Goal: Information Seeking & Learning: Find specific fact

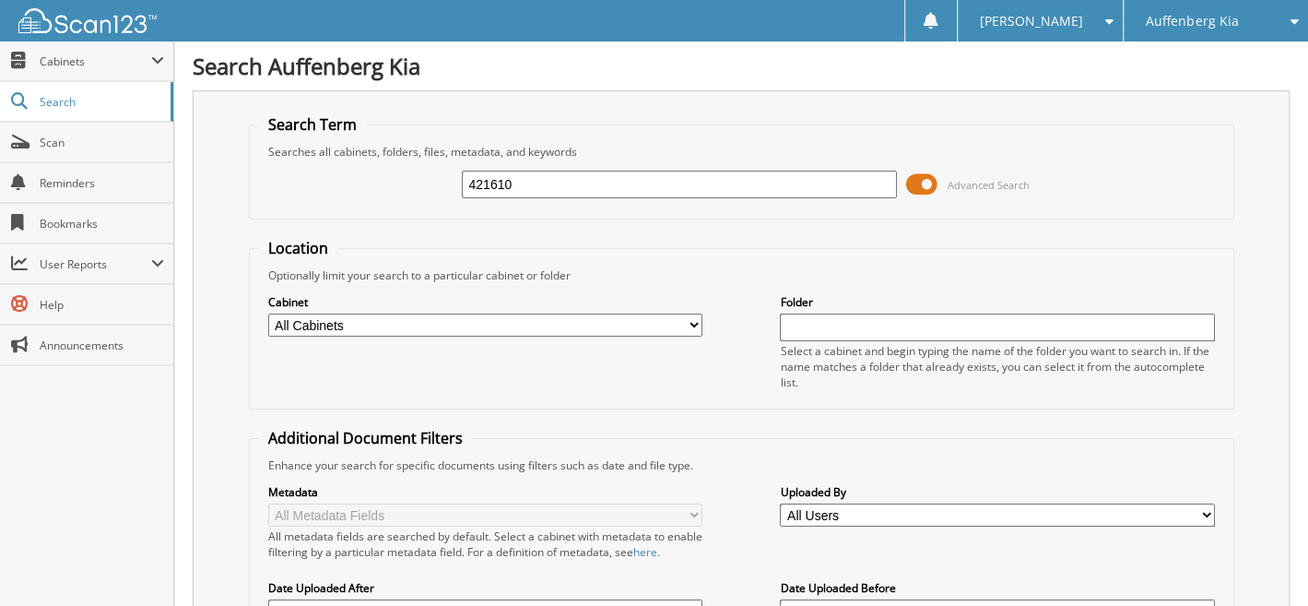
type input "421610"
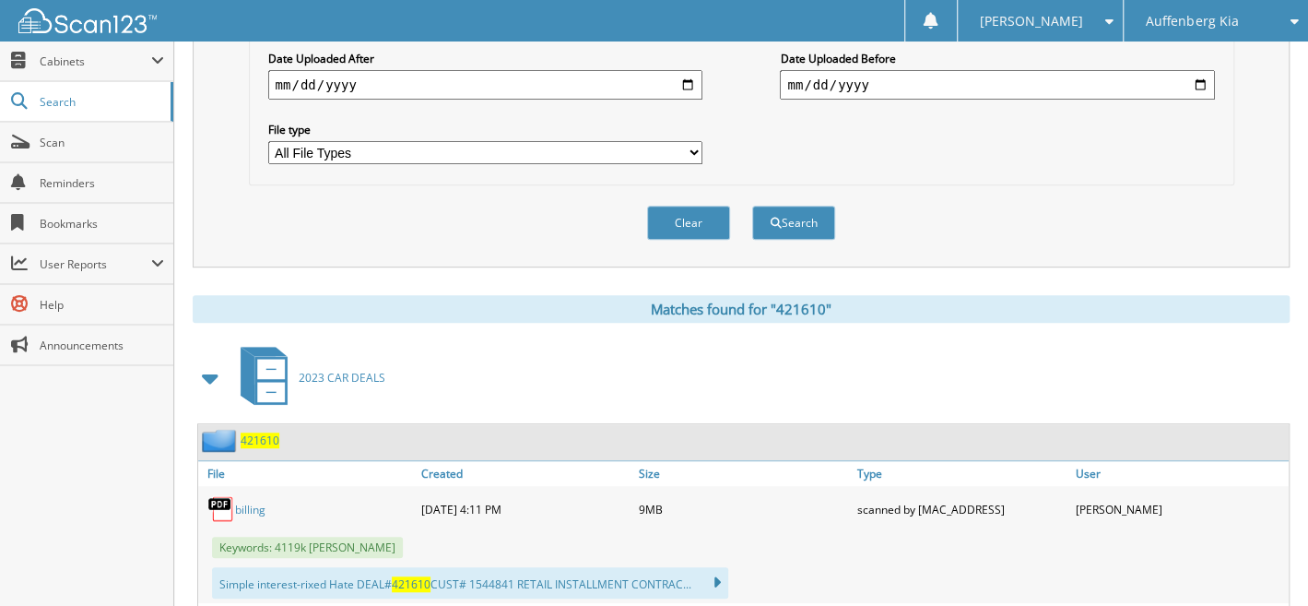
click at [265, 432] on span "421610" at bounding box center [260, 440] width 39 height 16
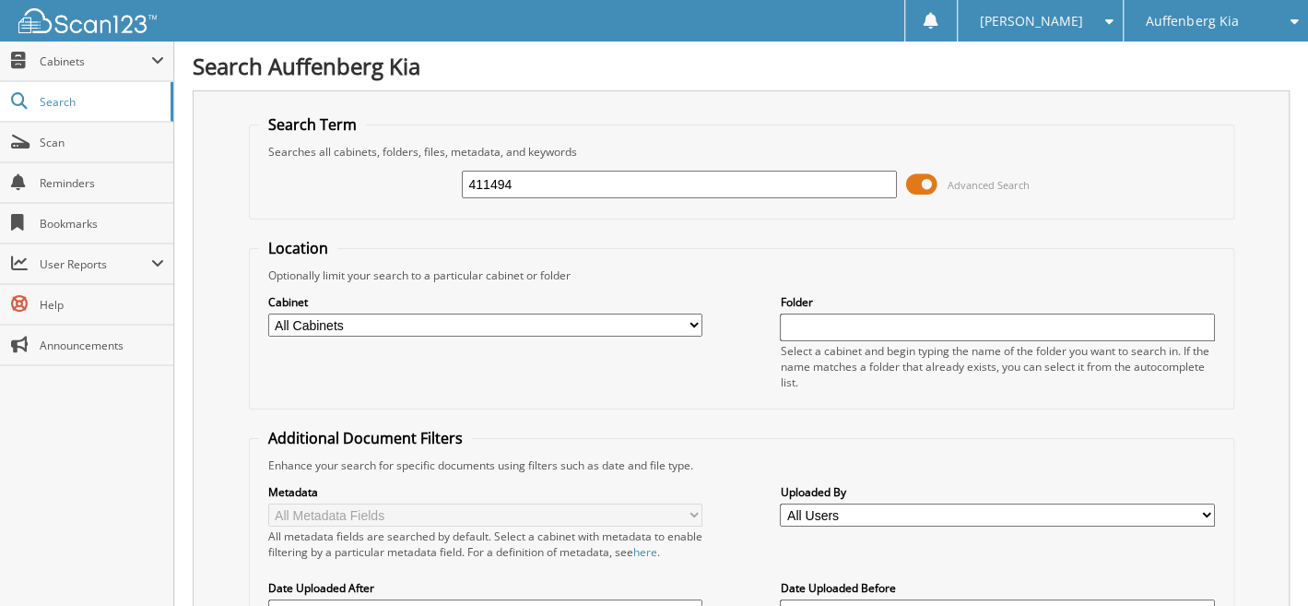
type input "411494"
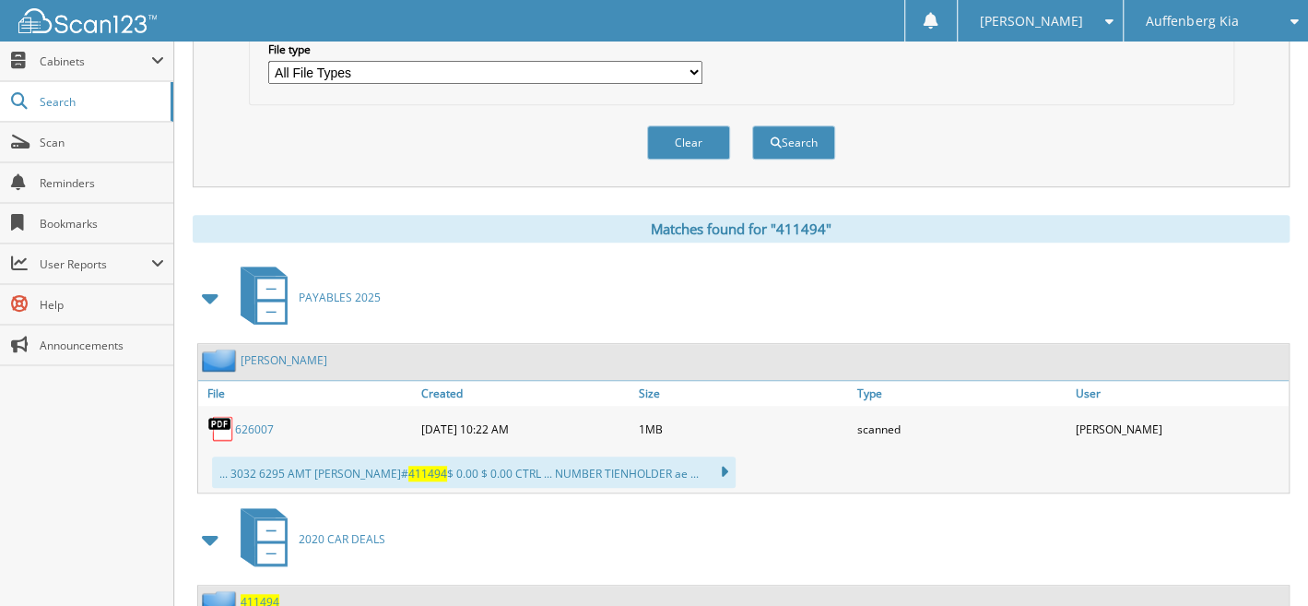
scroll to position [664, 0]
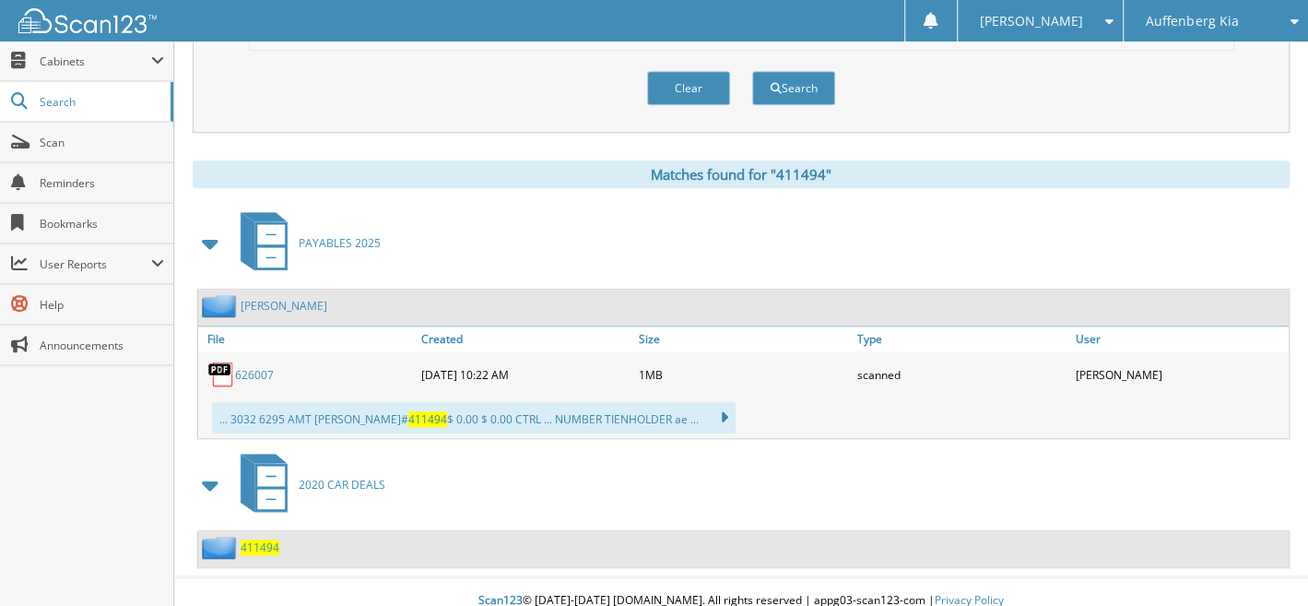
click at [260, 539] on span "411494" at bounding box center [260, 547] width 39 height 16
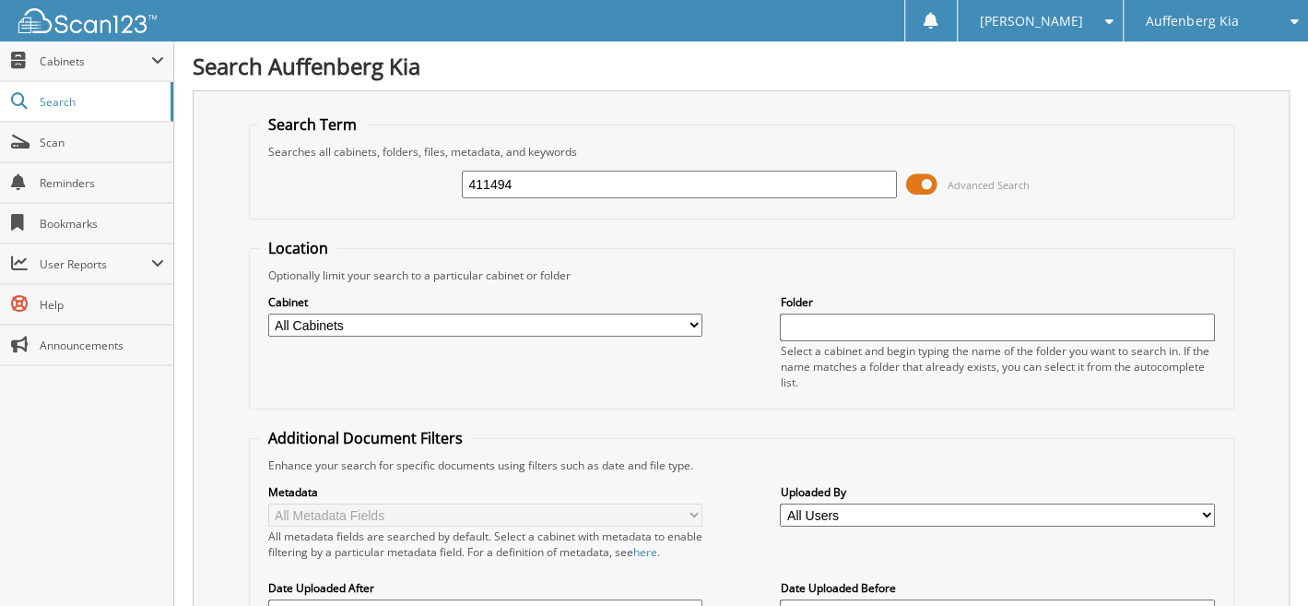
type input "411494"
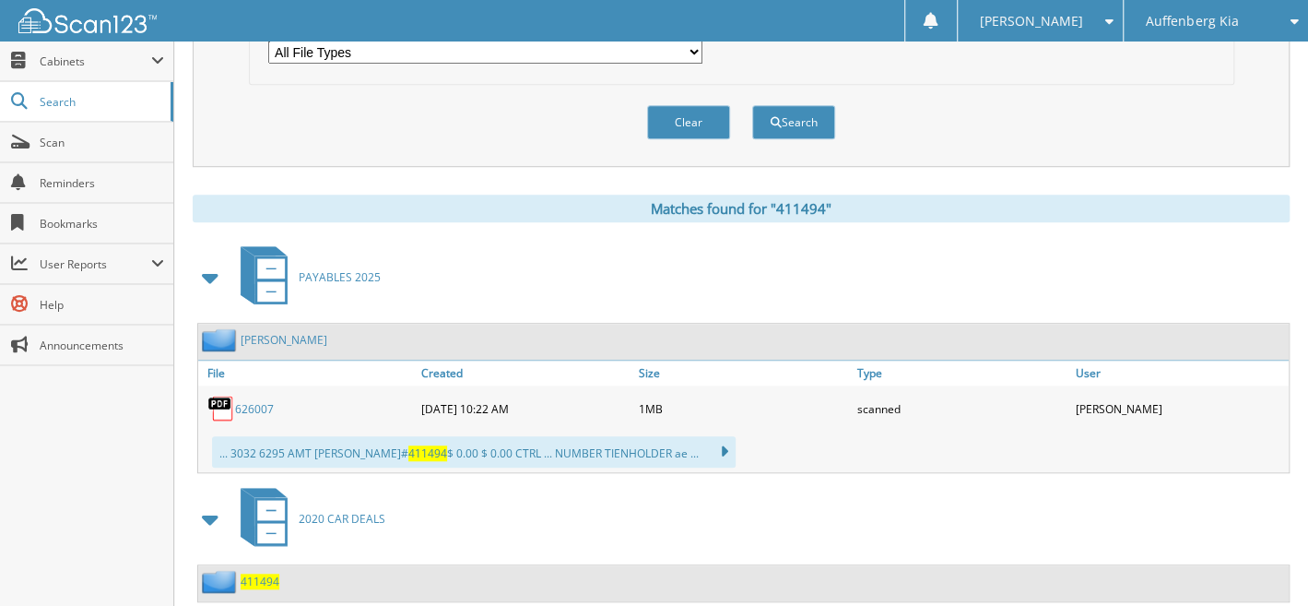
scroll to position [664, 0]
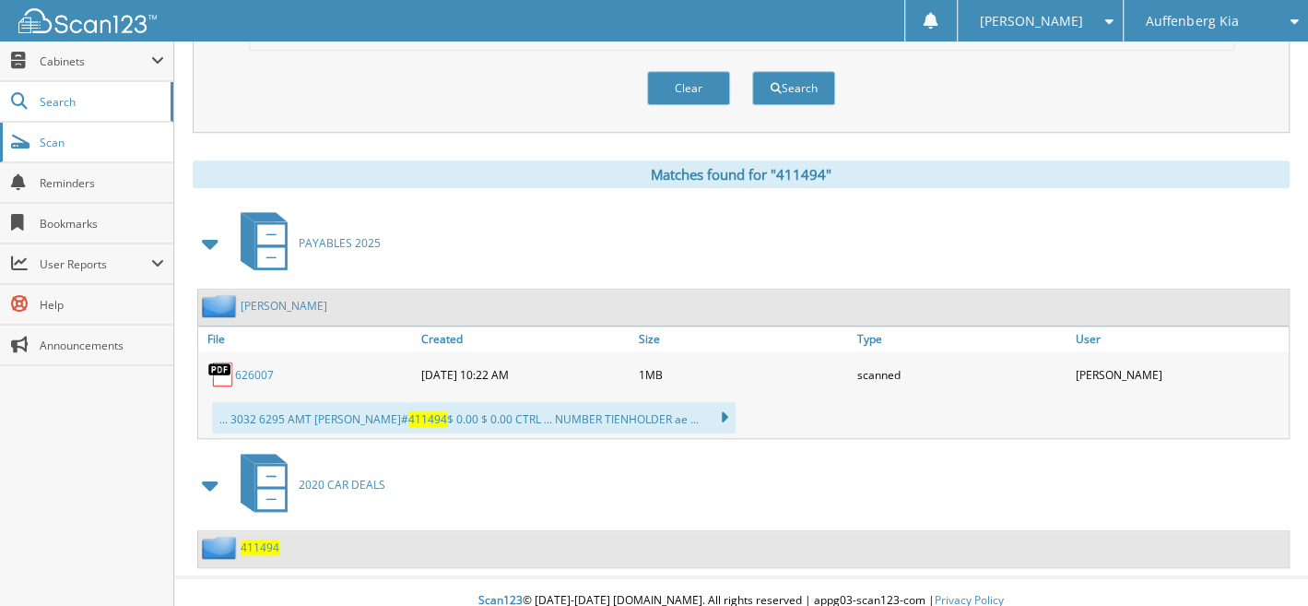
click at [55, 140] on span "Scan" at bounding box center [102, 143] width 124 height 16
